Goal: Information Seeking & Learning: Learn about a topic

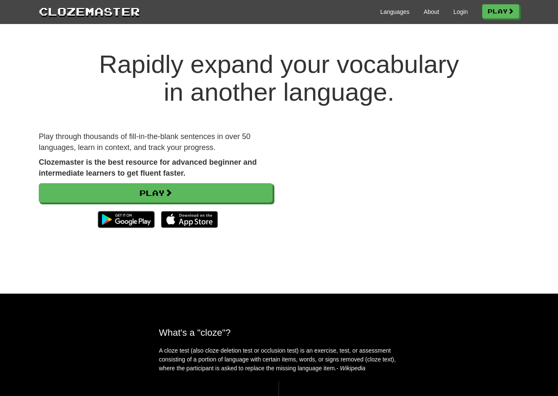
click at [370, 173] on video at bounding box center [402, 189] width 234 height 117
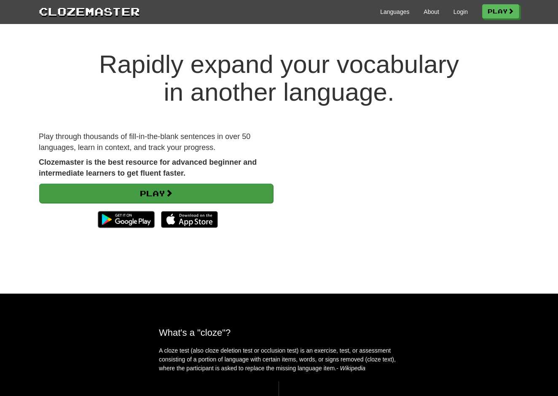
click at [157, 193] on link "Play" at bounding box center [156, 193] width 234 height 19
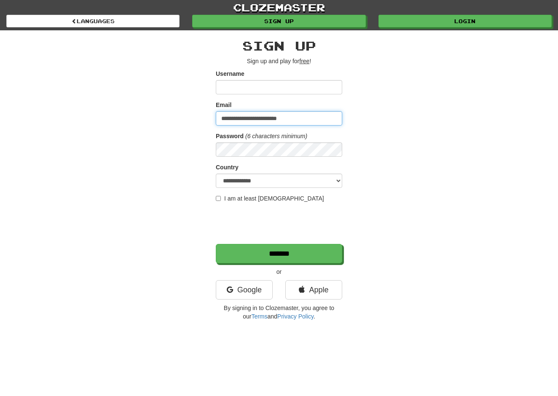
type input "**********"
click at [230, 85] on input "Username" at bounding box center [279, 87] width 126 height 14
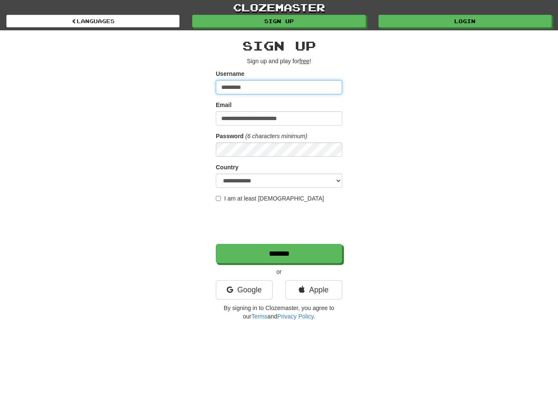
type input "*********"
select select "**"
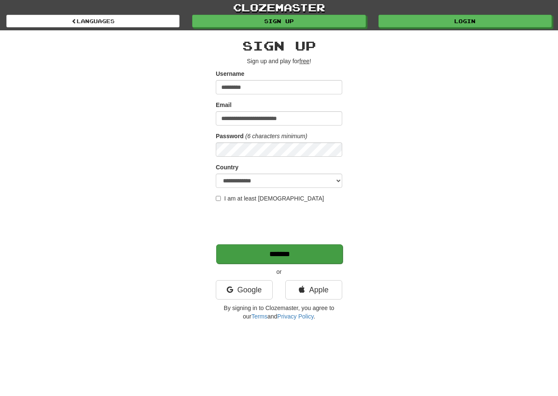
click at [278, 250] on input "*******" at bounding box center [279, 253] width 126 height 19
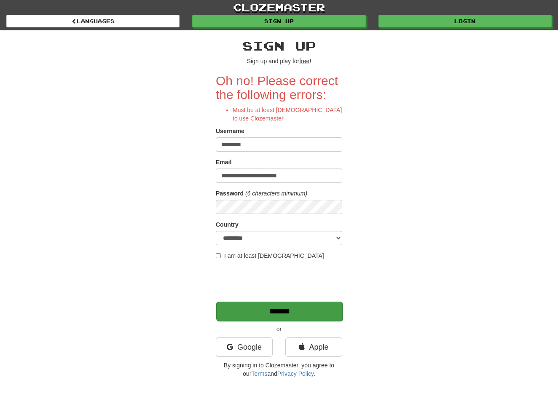
click at [272, 309] on input "*******" at bounding box center [279, 311] width 126 height 19
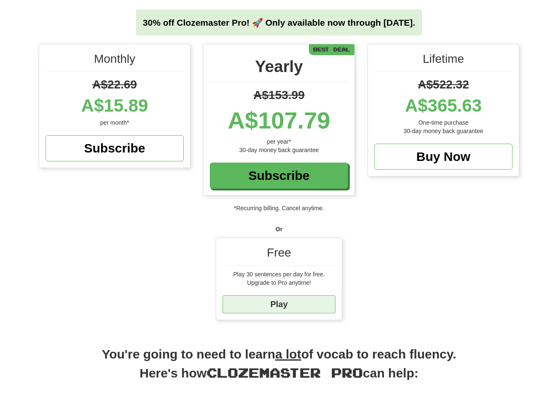
scroll to position [80, 0]
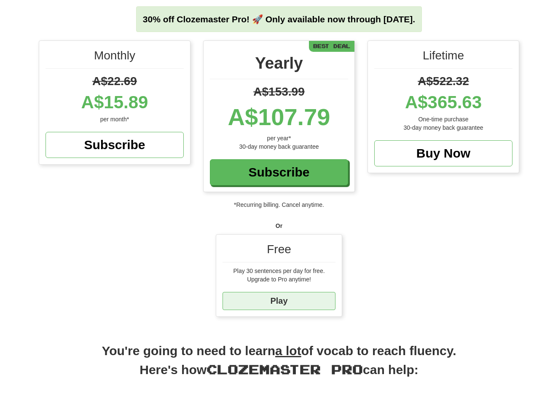
click at [276, 301] on link "Play" at bounding box center [278, 301] width 113 height 18
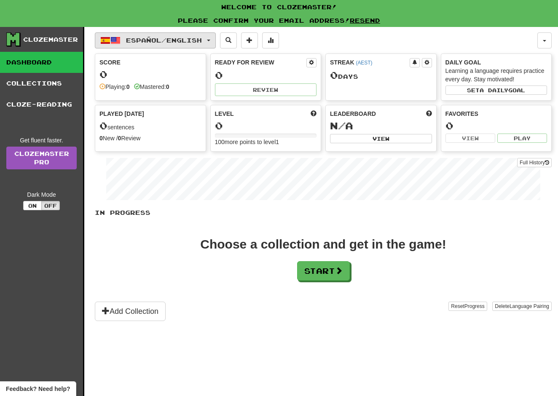
click at [215, 39] on button "Español / English" at bounding box center [155, 40] width 121 height 16
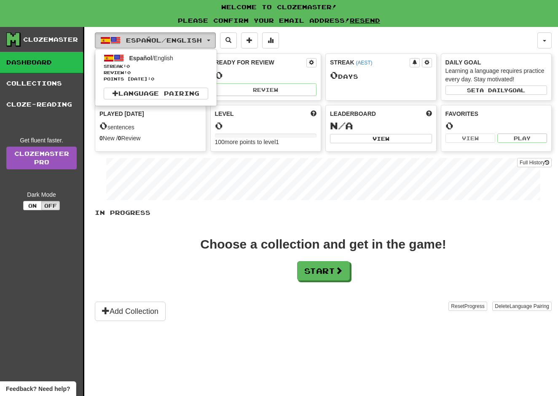
click at [106, 38] on span "button" at bounding box center [105, 40] width 10 height 10
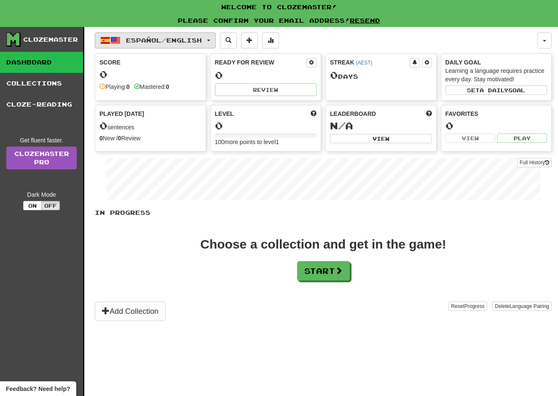
click at [210, 40] on span "button" at bounding box center [208, 41] width 3 height 2
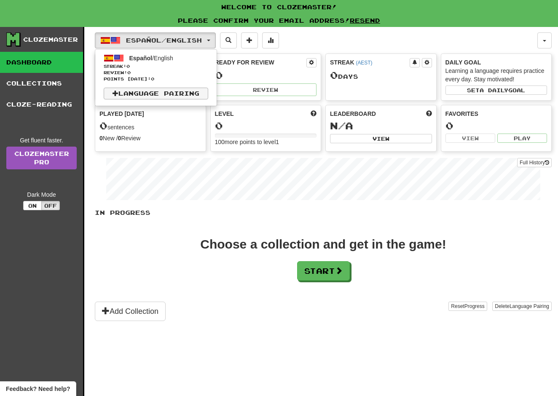
click at [116, 93] on span at bounding box center [115, 93] width 6 height 6
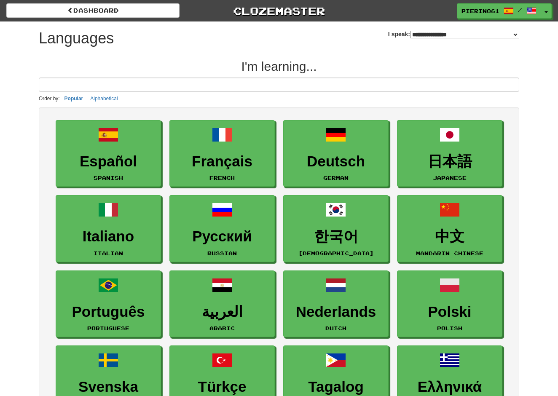
select select "*******"
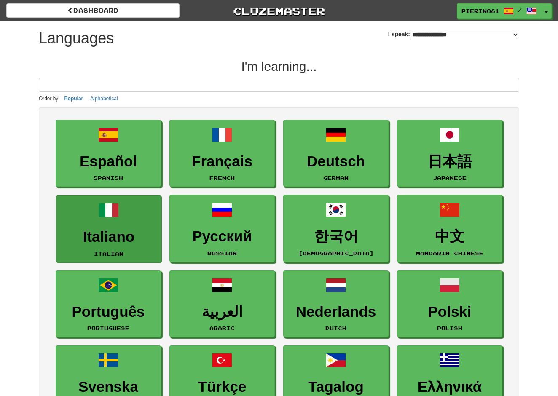
click at [134, 213] on link "Italiano Italian" at bounding box center [108, 228] width 105 height 67
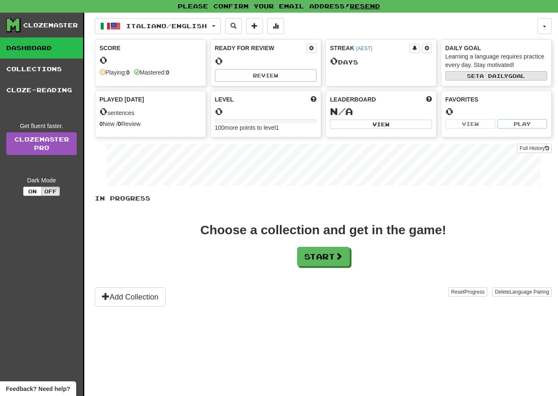
click at [502, 75] on span "a daily" at bounding box center [493, 76] width 29 height 6
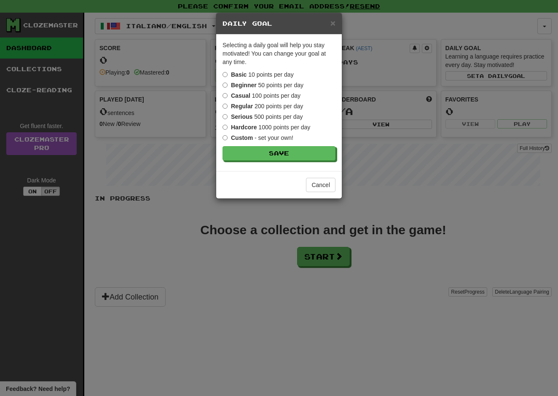
click at [247, 94] on strong "Casual" at bounding box center [240, 95] width 19 height 7
click at [275, 152] on button "Save" at bounding box center [279, 154] width 113 height 14
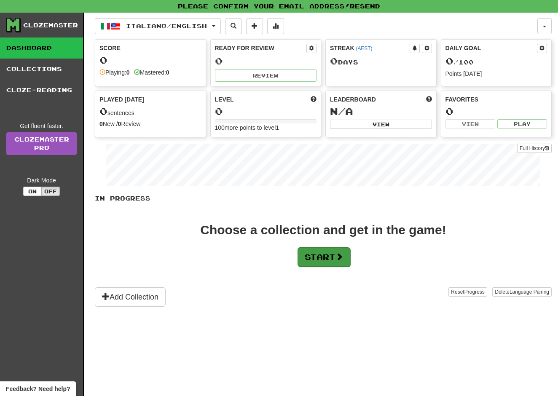
click at [317, 255] on button "Start" at bounding box center [323, 256] width 53 height 19
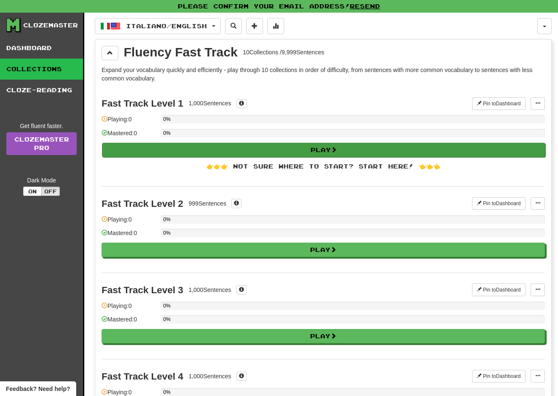
click at [312, 150] on button "Play" at bounding box center [323, 150] width 443 height 14
select select "**"
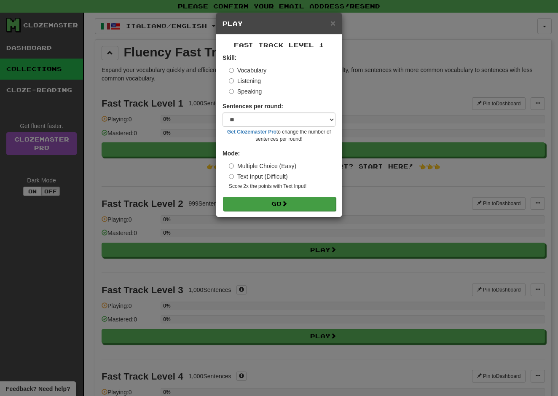
click at [269, 202] on button "Go" at bounding box center [279, 204] width 113 height 14
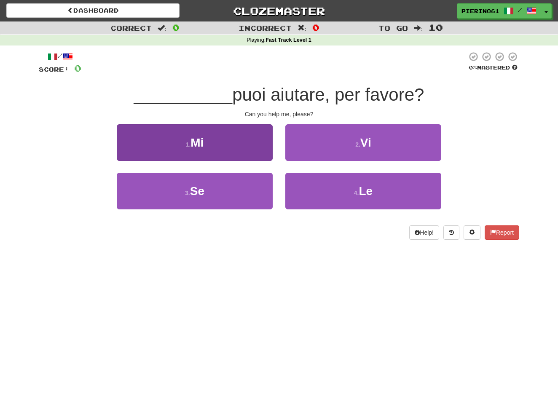
click at [201, 143] on span "Mi" at bounding box center [196, 142] width 13 height 13
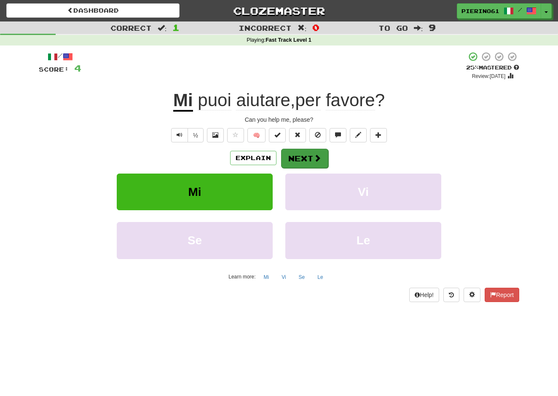
click at [300, 154] on button "Next" at bounding box center [304, 158] width 47 height 19
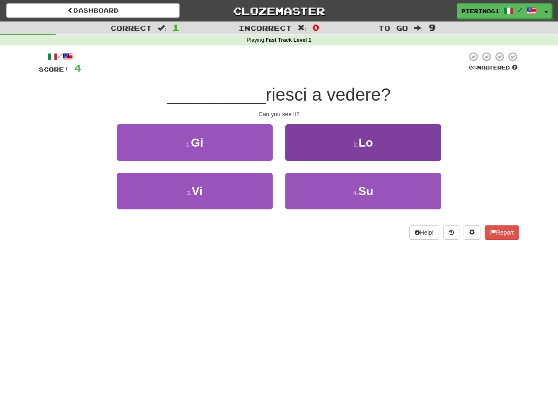
click at [356, 139] on button "2 . Lo" at bounding box center [363, 142] width 156 height 37
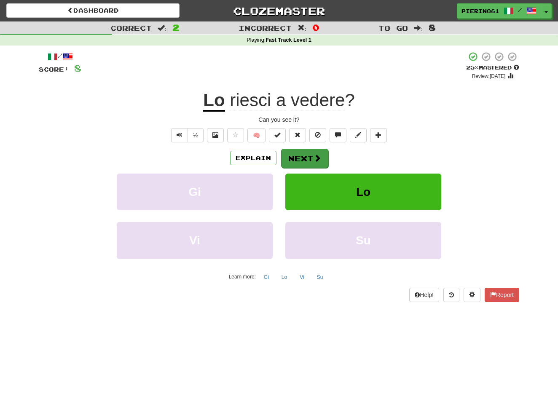
click at [297, 158] on button "Next" at bounding box center [304, 158] width 47 height 19
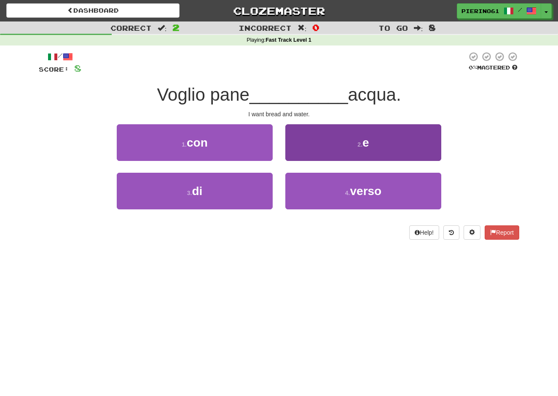
click at [364, 139] on span "e" at bounding box center [365, 142] width 7 height 13
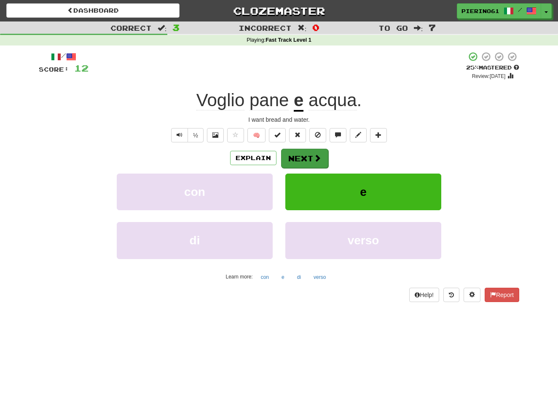
click at [309, 155] on button "Next" at bounding box center [304, 158] width 47 height 19
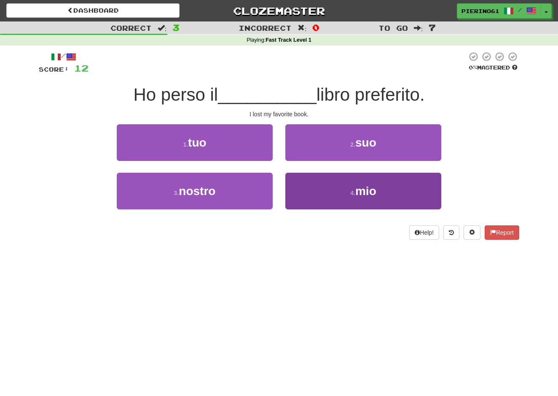
click at [365, 185] on span "mio" at bounding box center [365, 191] width 21 height 13
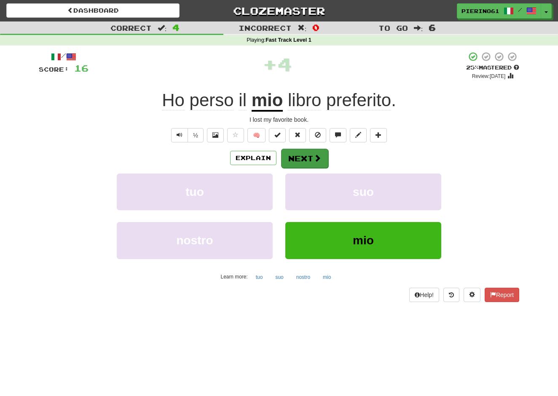
click at [309, 159] on button "Next" at bounding box center [304, 158] width 47 height 19
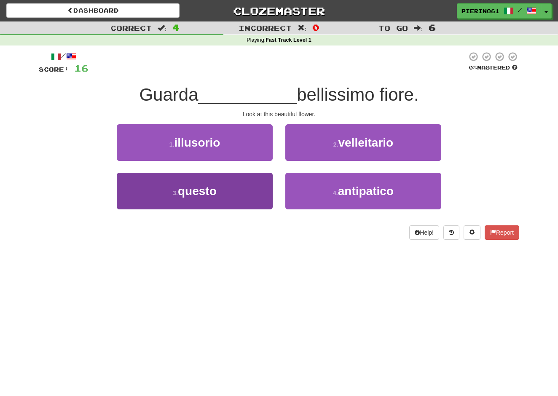
click at [200, 193] on span "questo" at bounding box center [197, 191] width 39 height 13
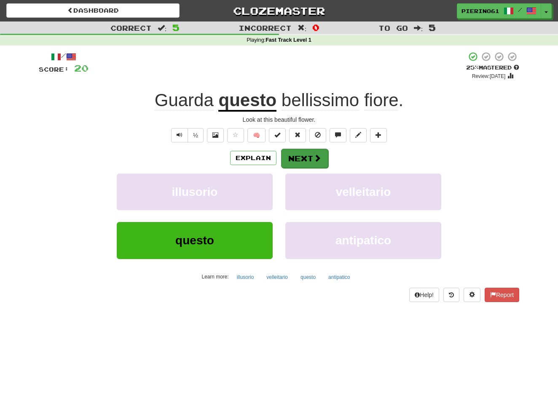
click at [298, 158] on button "Next" at bounding box center [304, 158] width 47 height 19
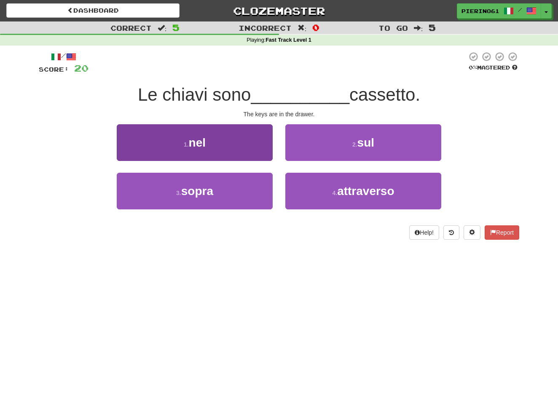
click at [198, 141] on span "nel" at bounding box center [197, 142] width 17 height 13
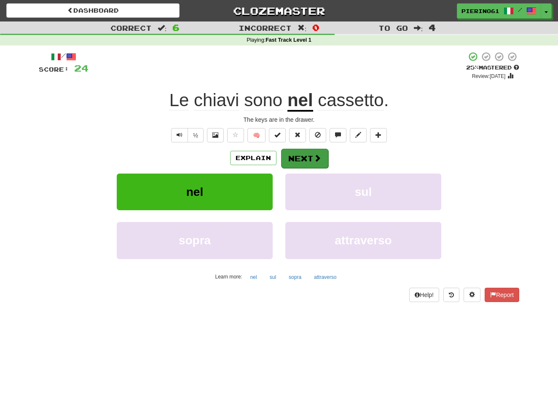
click at [304, 157] on button "Next" at bounding box center [304, 158] width 47 height 19
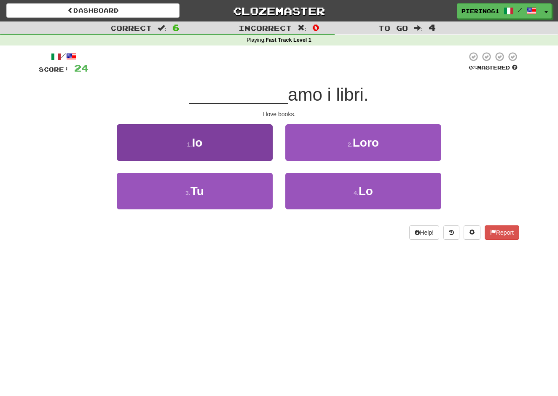
click at [195, 146] on span "Io" at bounding box center [197, 142] width 11 height 13
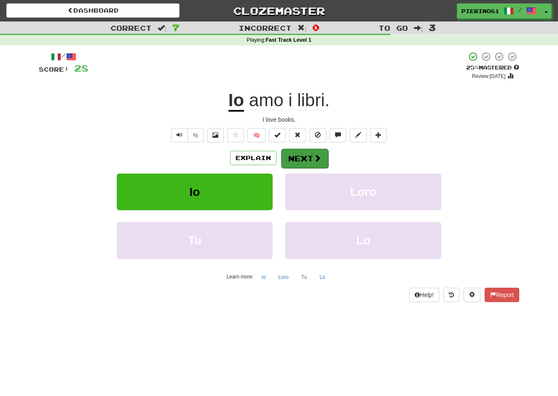
click at [300, 156] on button "Next" at bounding box center [304, 158] width 47 height 19
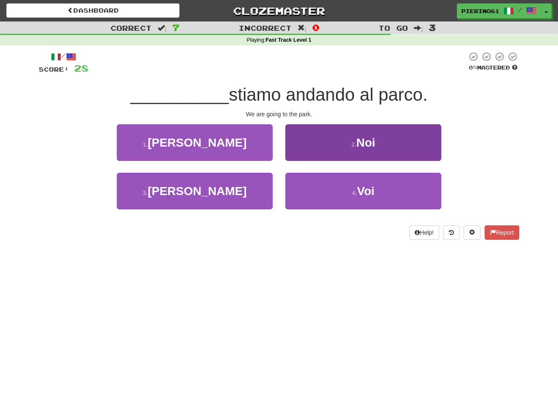
click at [357, 141] on span "Noi" at bounding box center [365, 142] width 19 height 13
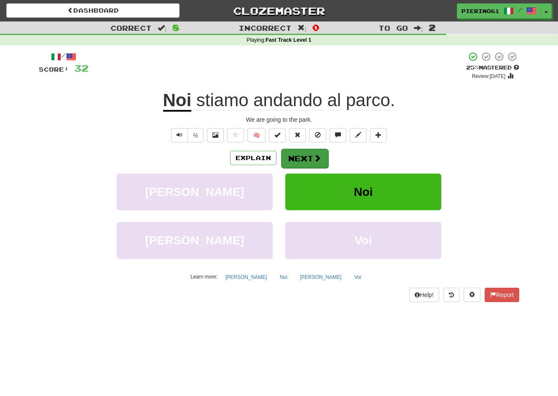
click at [304, 156] on button "Next" at bounding box center [304, 158] width 47 height 19
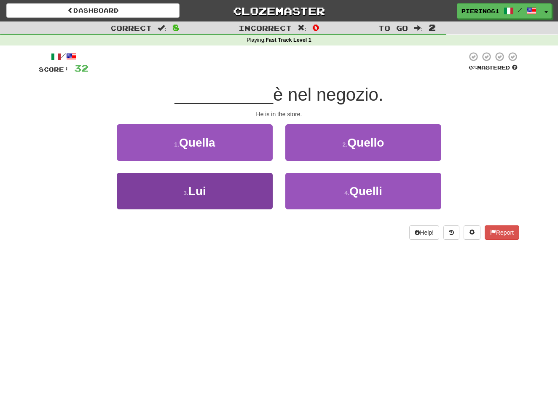
click at [213, 189] on button "3 . Lui" at bounding box center [195, 191] width 156 height 37
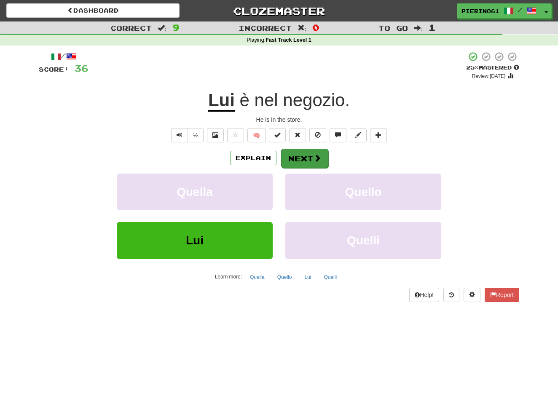
click at [298, 150] on button "Next" at bounding box center [304, 158] width 47 height 19
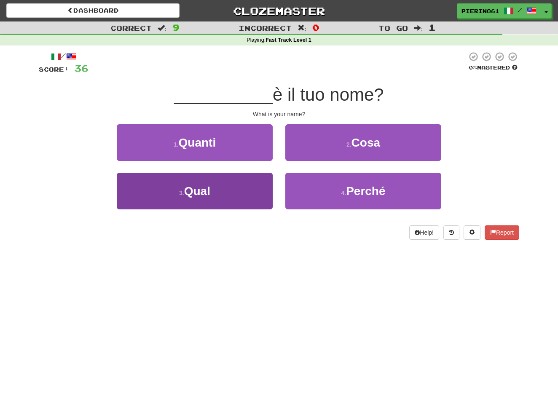
click at [205, 186] on span "Qual" at bounding box center [197, 191] width 26 height 13
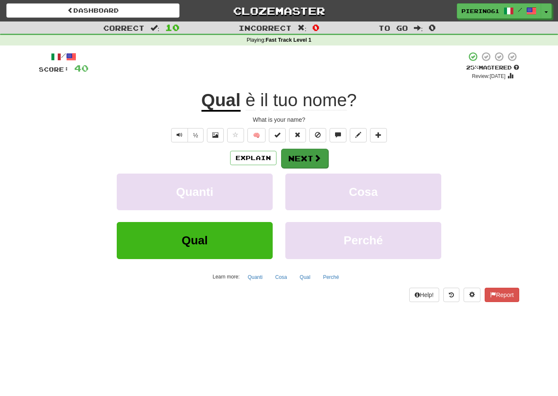
click at [304, 155] on button "Next" at bounding box center [304, 158] width 47 height 19
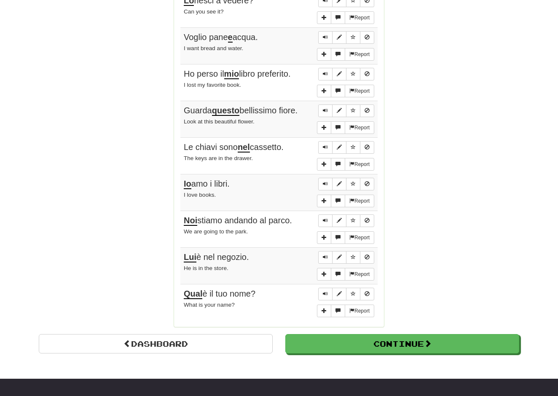
scroll to position [606, 0]
